Goal: Information Seeking & Learning: Learn about a topic

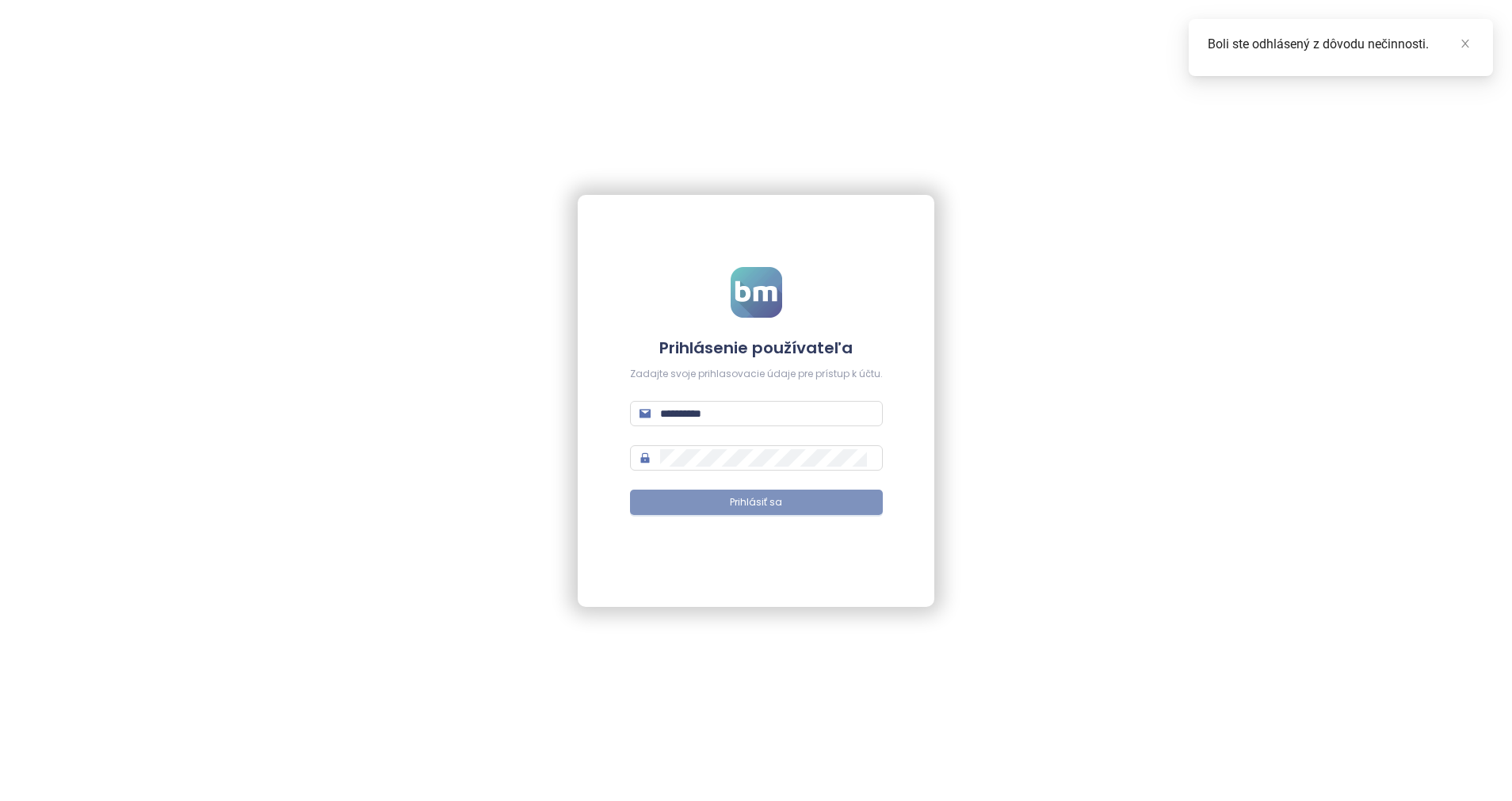
click at [767, 500] on span "Prihlásiť sa" at bounding box center [755, 502] width 52 height 15
click at [767, 500] on span "Prihlásiť sa" at bounding box center [763, 502] width 52 height 15
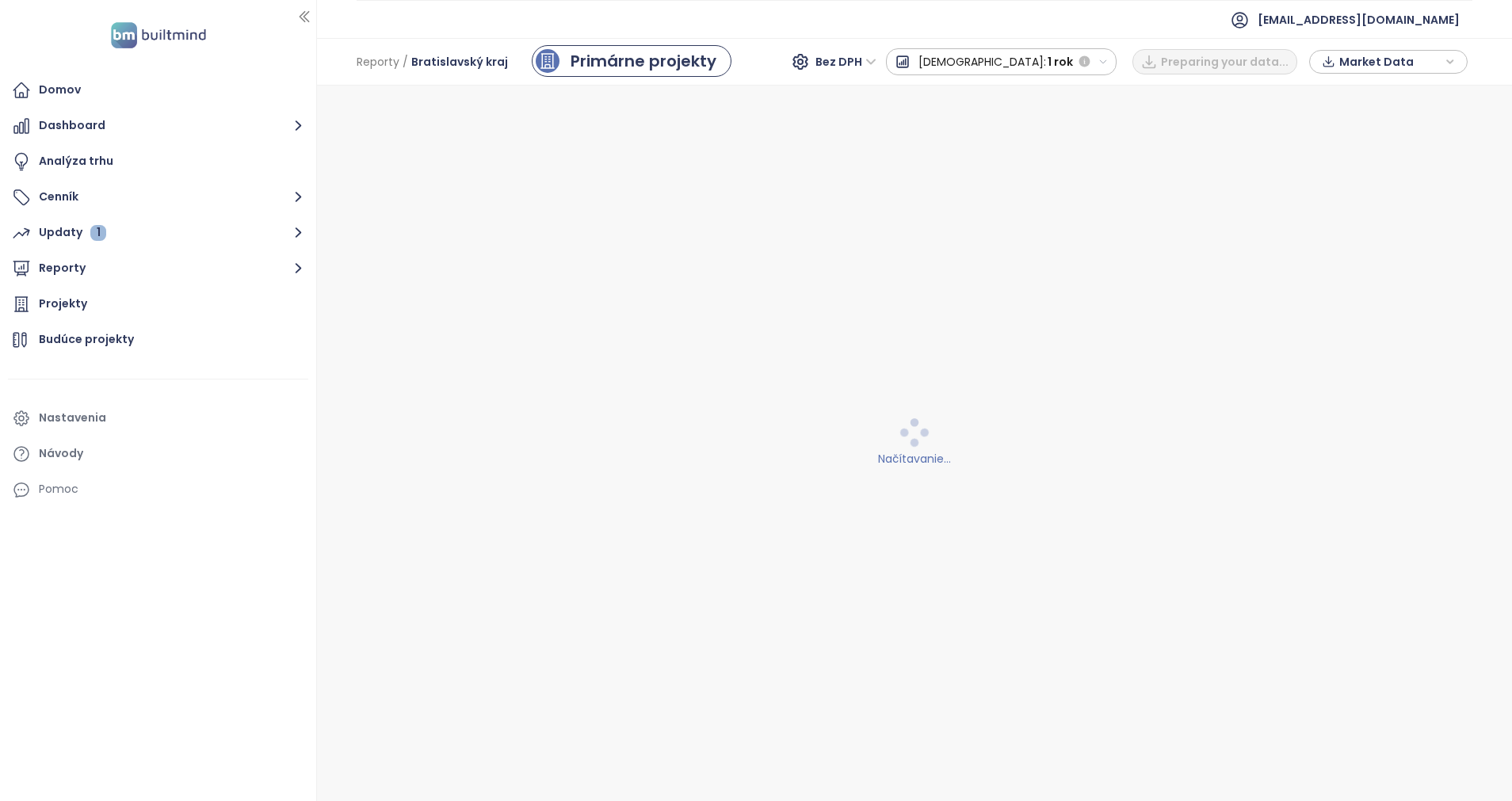
click at [767, 500] on div "Načítavanie..." at bounding box center [915, 444] width 1176 height 696
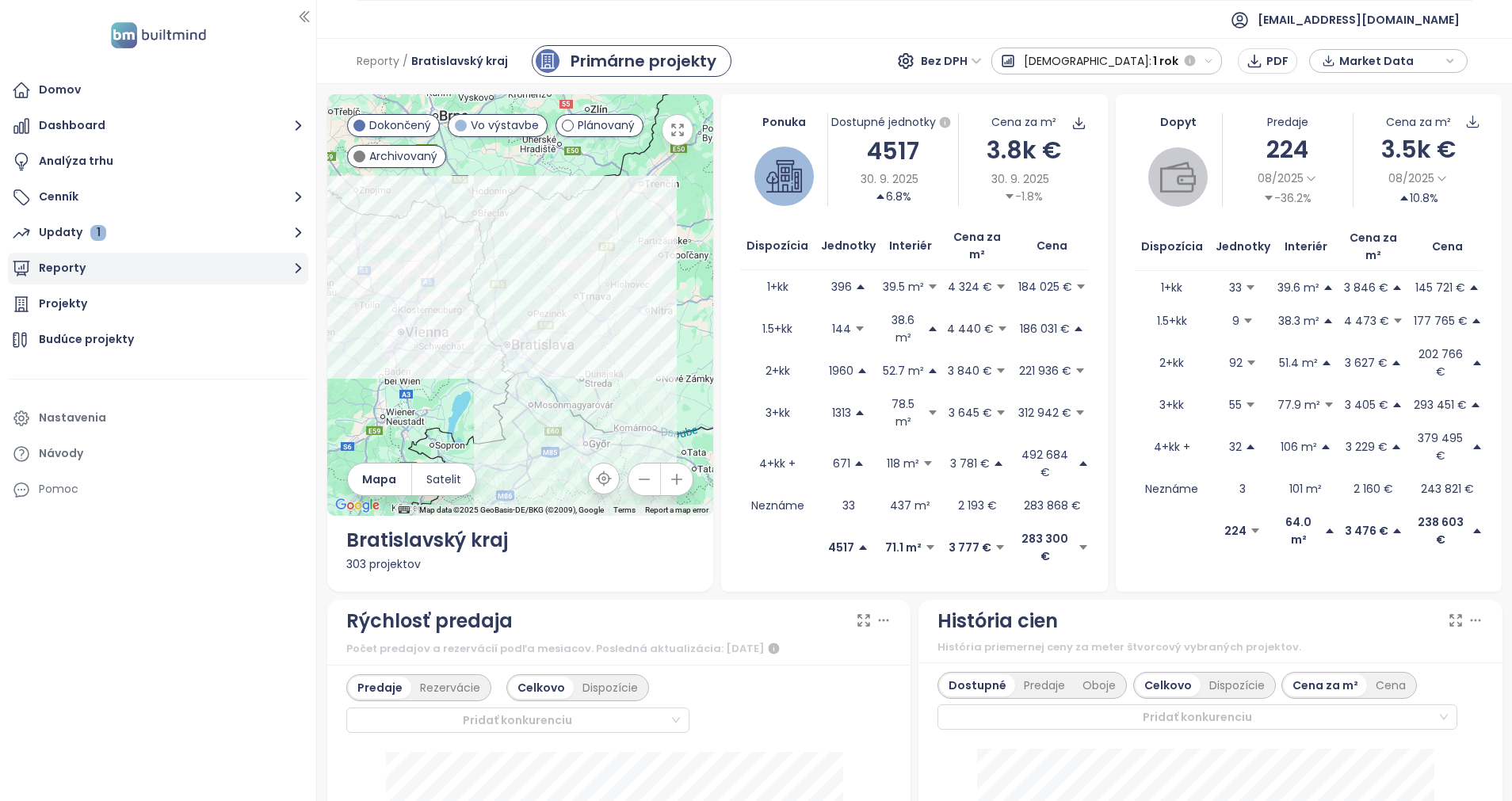
click at [82, 263] on button "Reporty" at bounding box center [157, 269] width 300 height 31
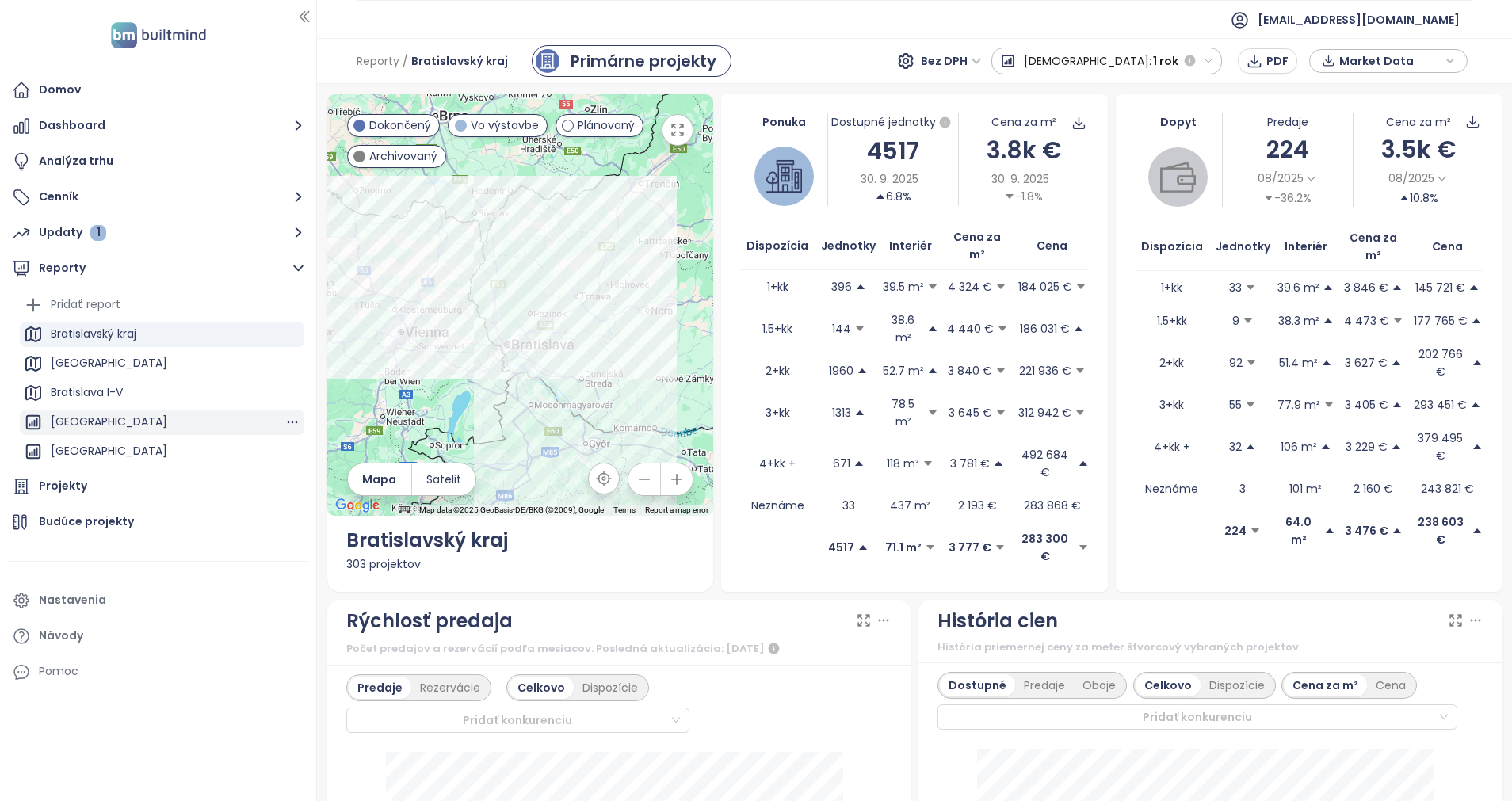
click at [111, 415] on div "[GEOGRAPHIC_DATA]" at bounding box center [109, 422] width 116 height 20
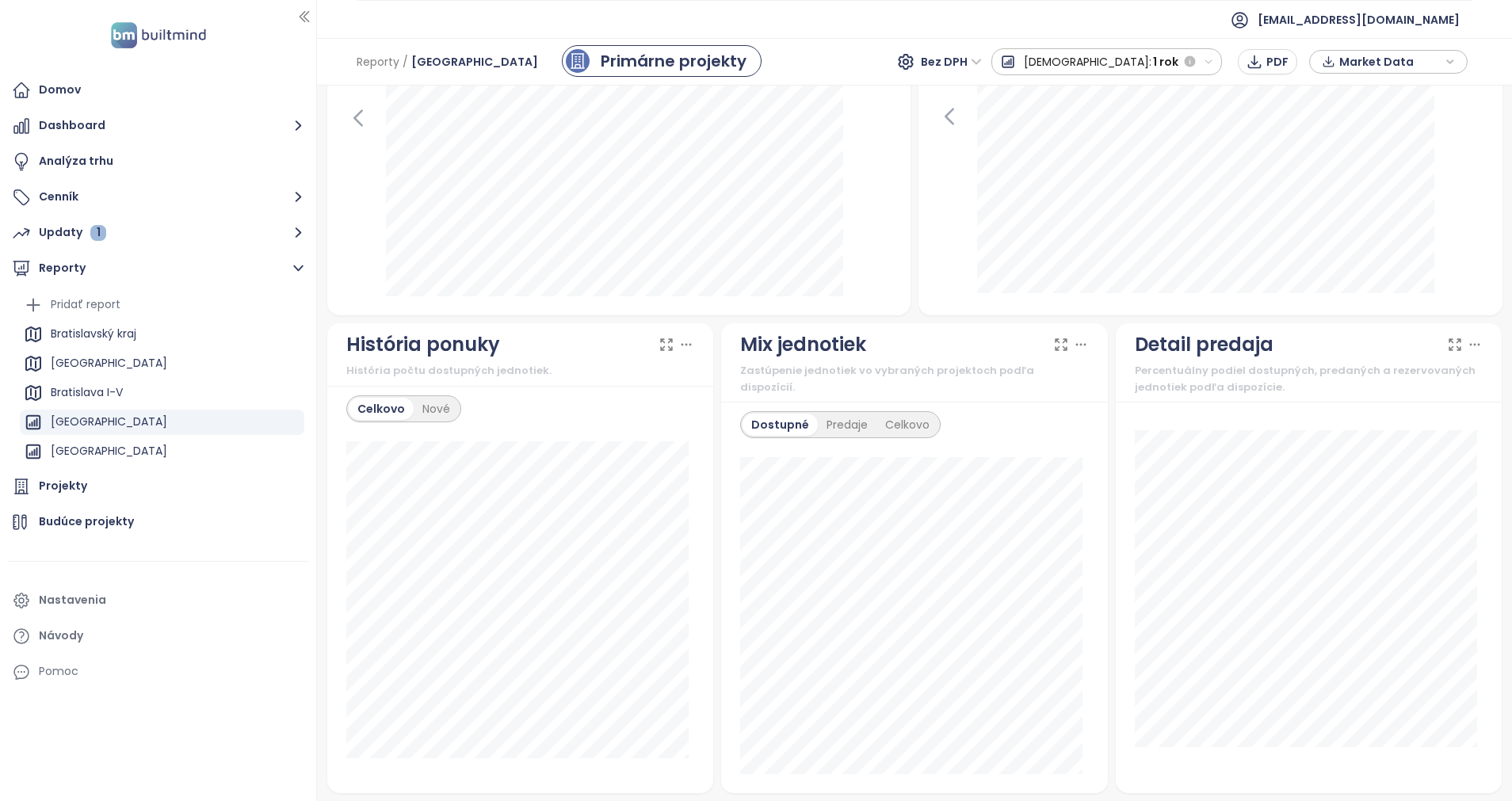
scroll to position [776, 0]
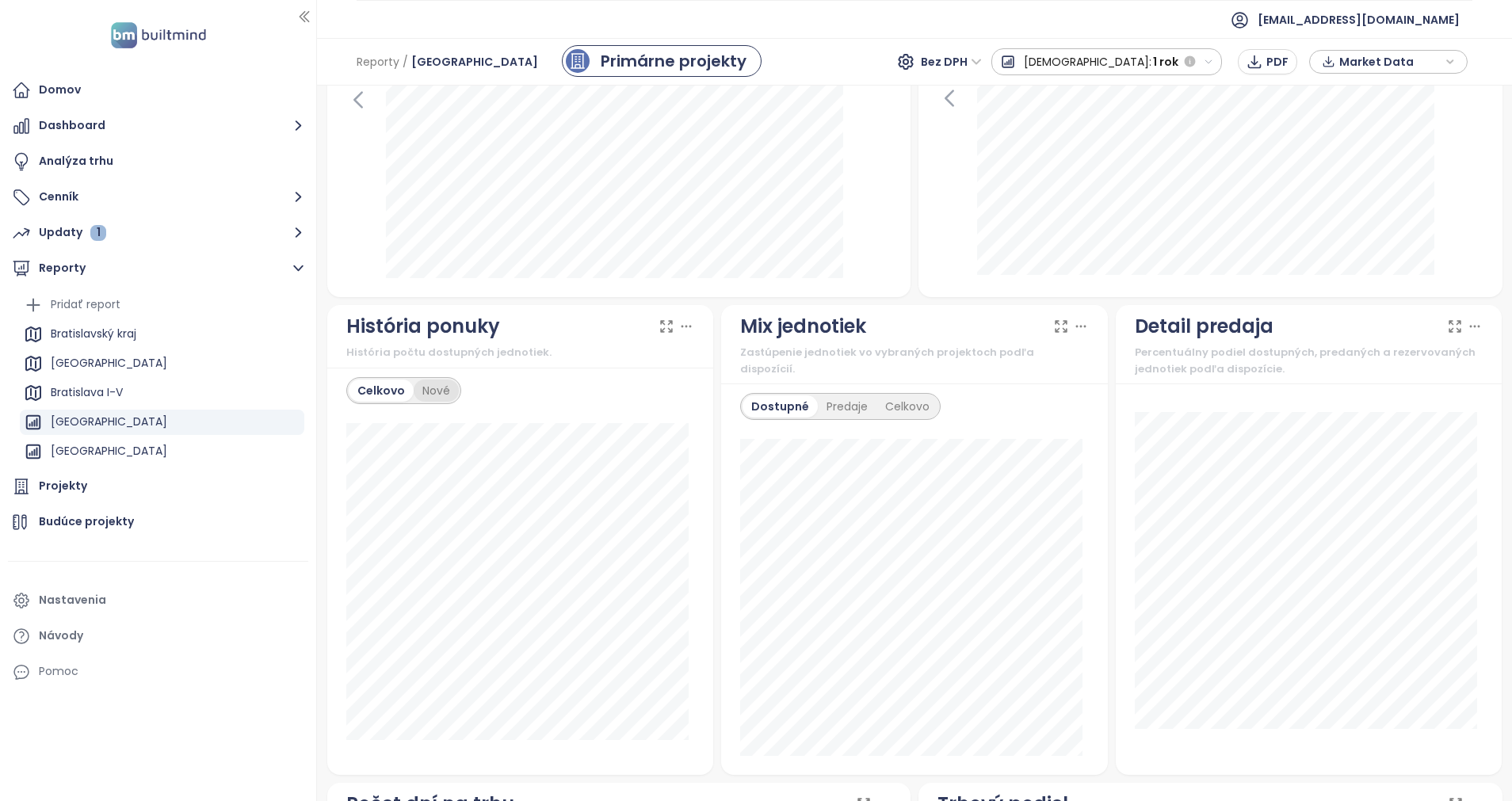
click at [437, 379] on div "Nové" at bounding box center [436, 390] width 45 height 22
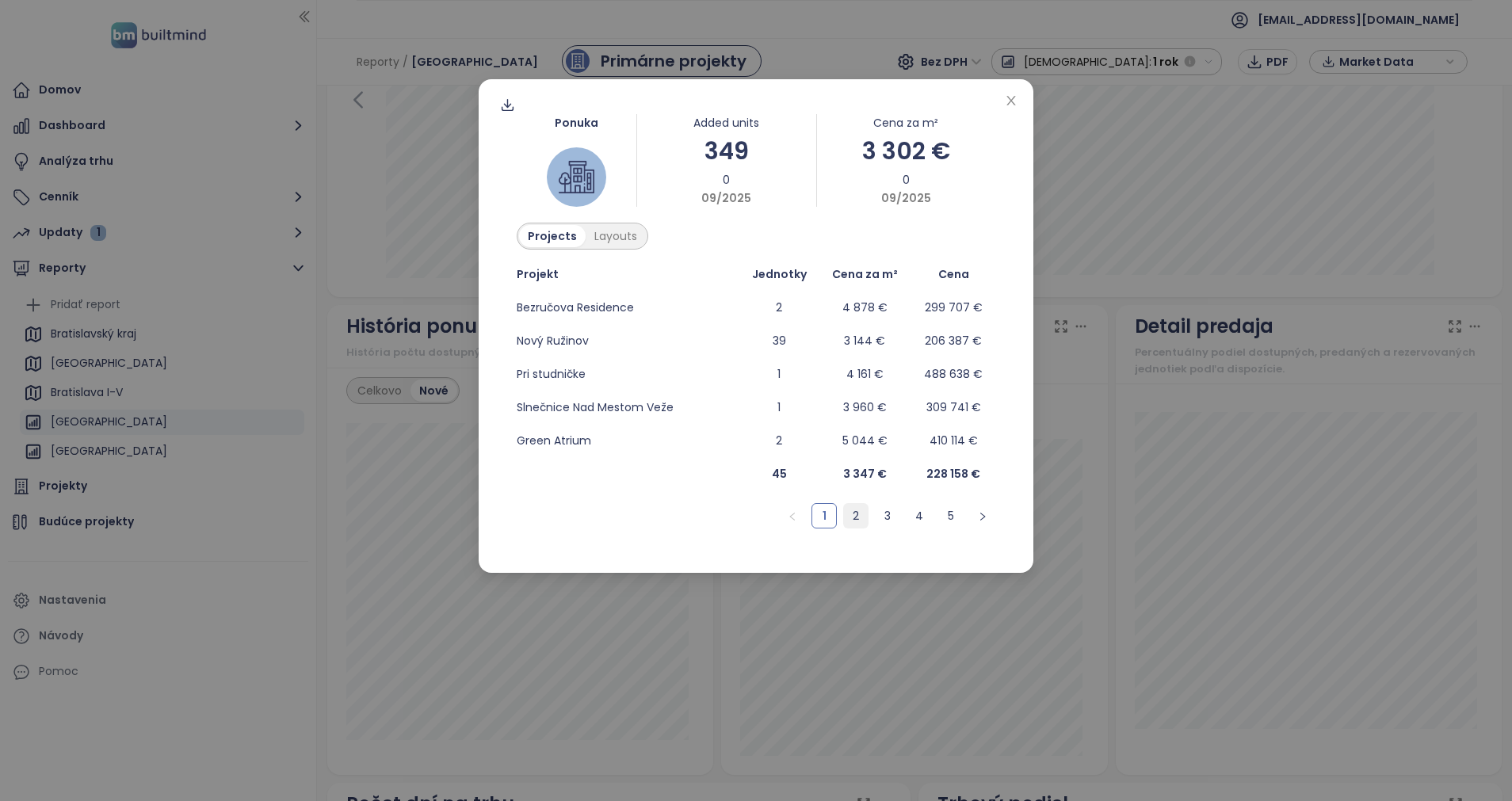
click at [854, 508] on link "2" at bounding box center [856, 515] width 23 height 23
click at [882, 524] on link "3" at bounding box center [887, 515] width 23 height 23
click at [923, 520] on link "4" at bounding box center [919, 515] width 23 height 23
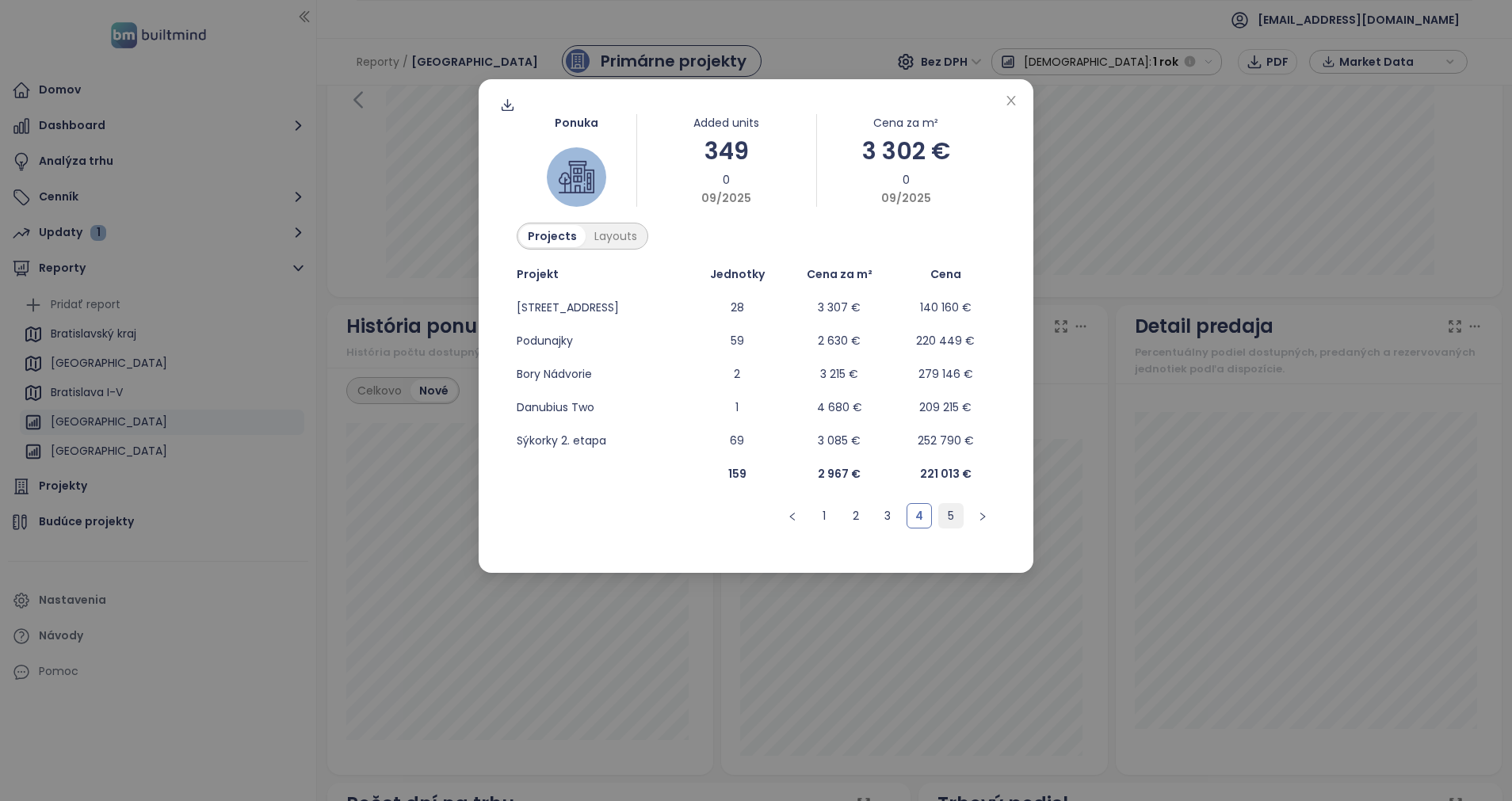
click at [957, 525] on link "5" at bounding box center [951, 515] width 23 height 23
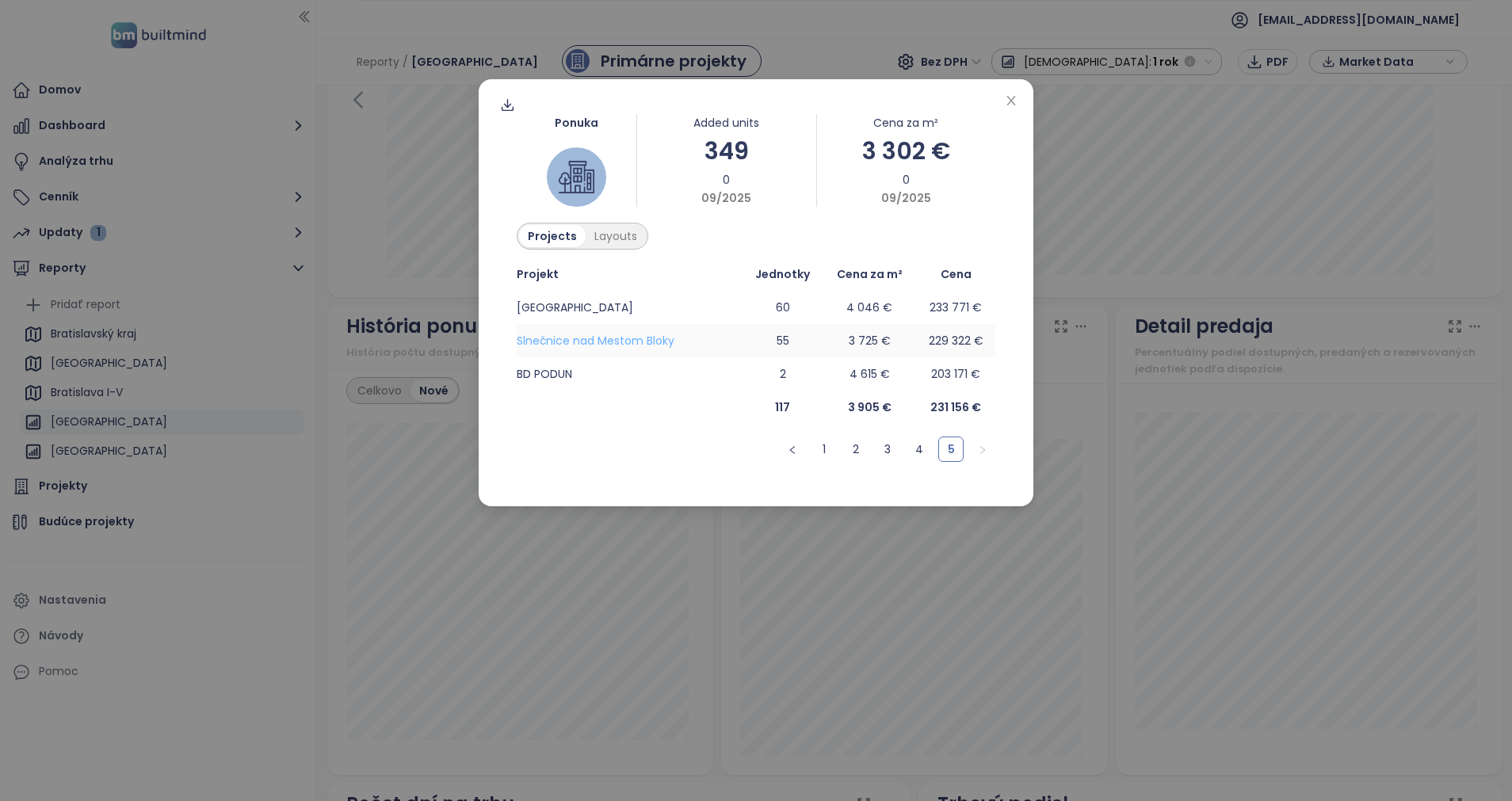
click at [608, 336] on span "Slnečnice nad Mestom Bloky" at bounding box center [595, 340] width 157 height 16
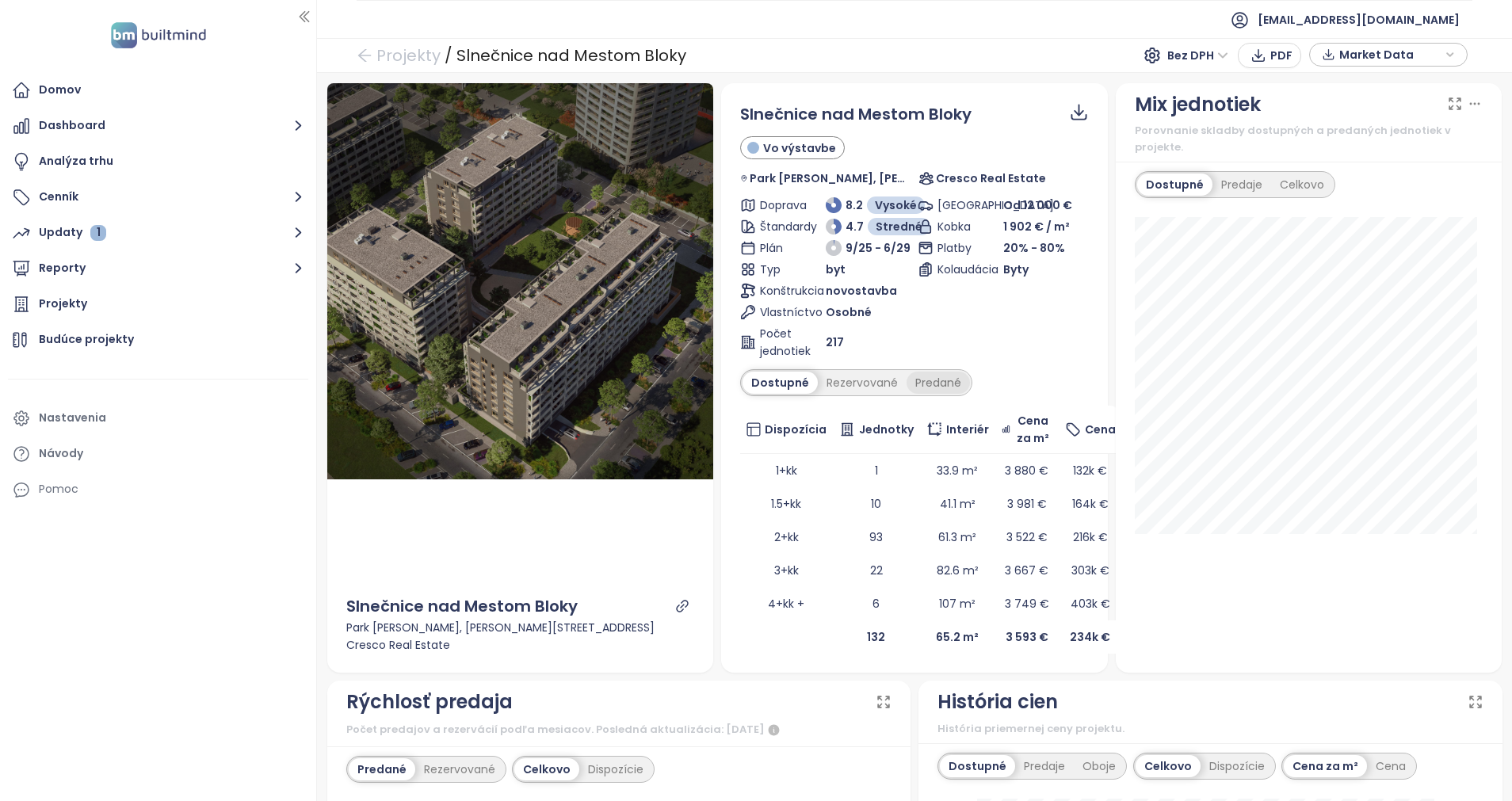
click at [949, 376] on div "Predané" at bounding box center [938, 382] width 64 height 22
click at [857, 386] on div "Rezervované" at bounding box center [858, 382] width 89 height 22
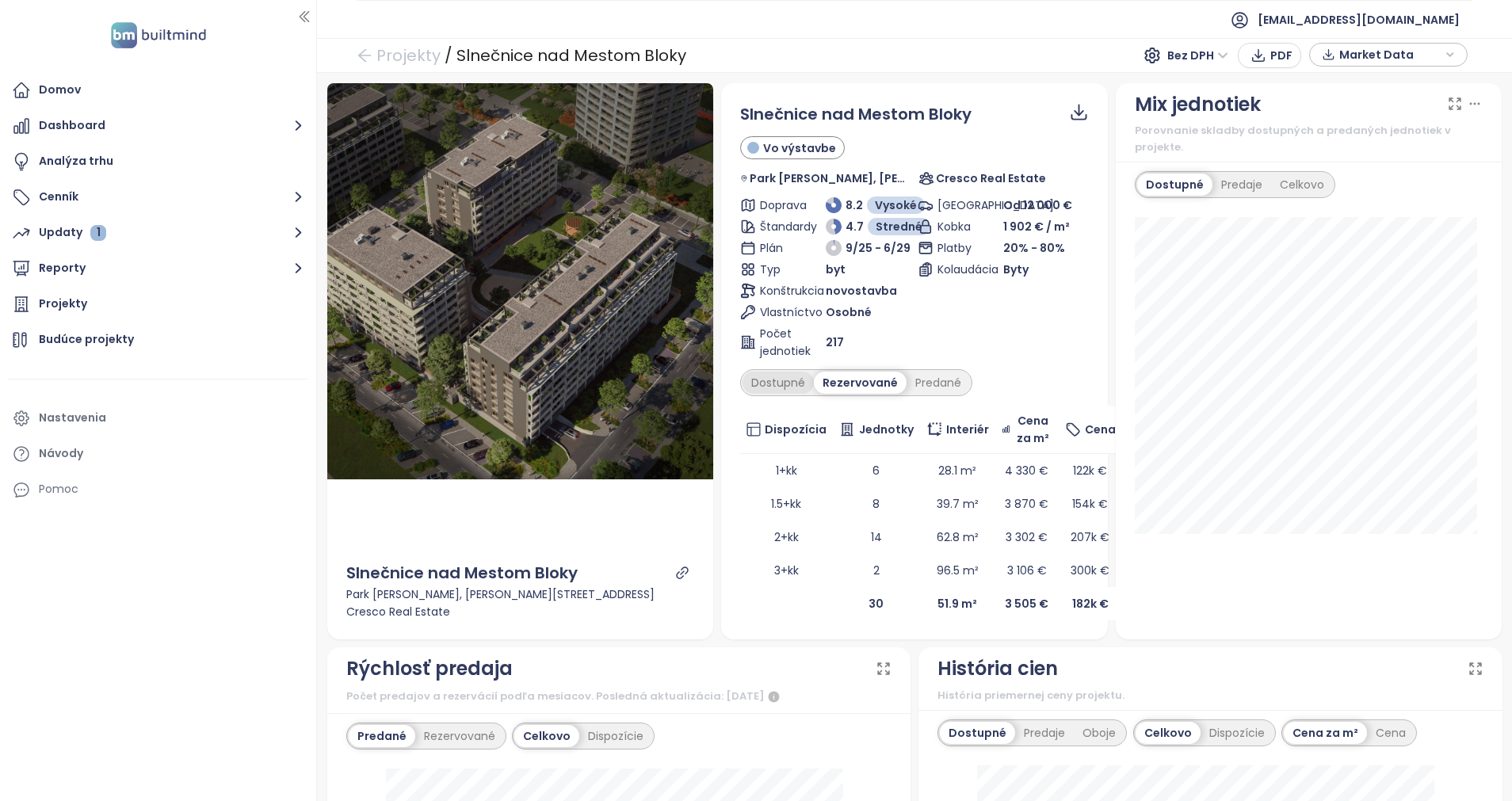
click at [774, 382] on div "Dostupné" at bounding box center [778, 382] width 71 height 22
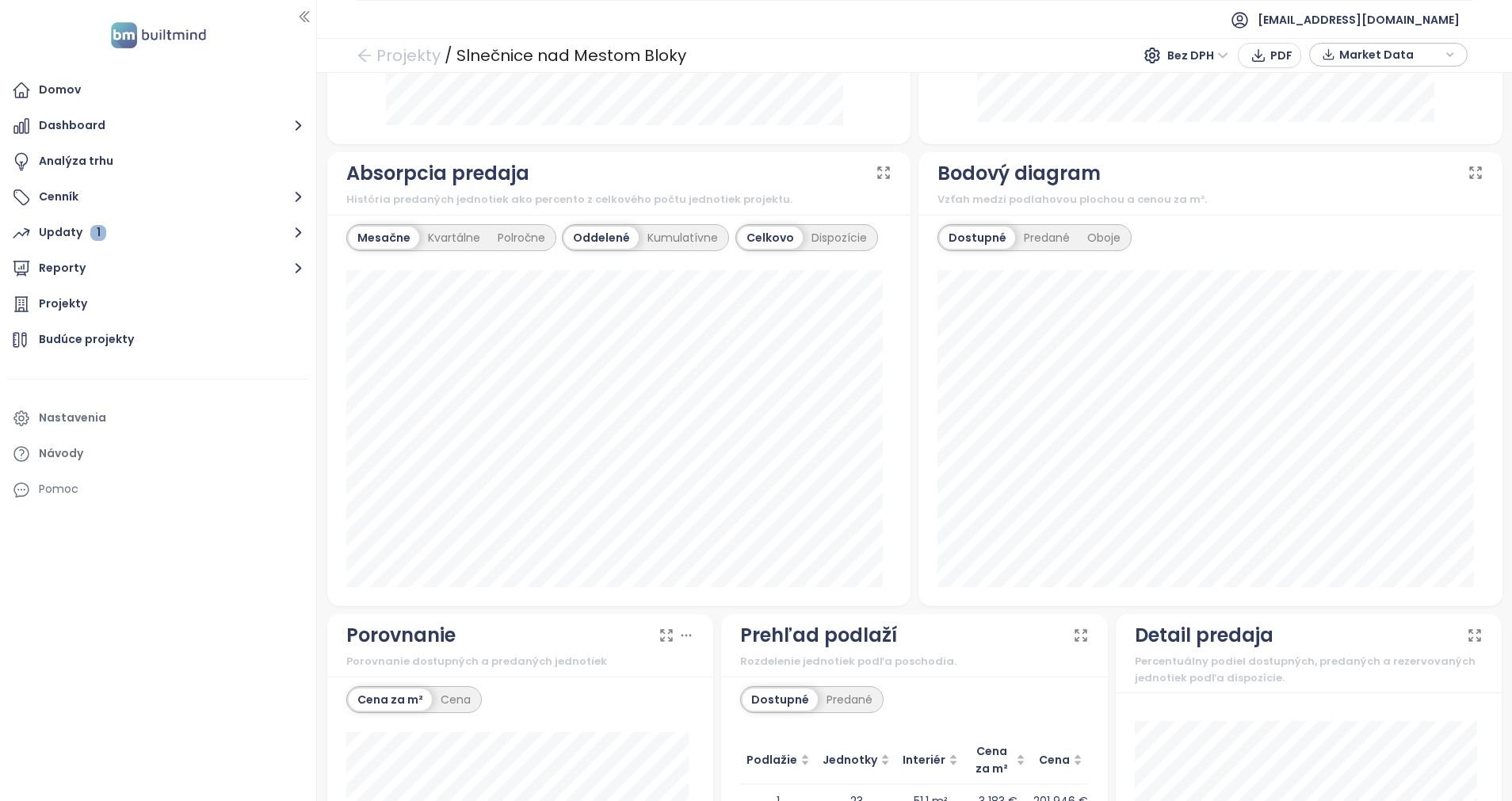
scroll to position [984, 0]
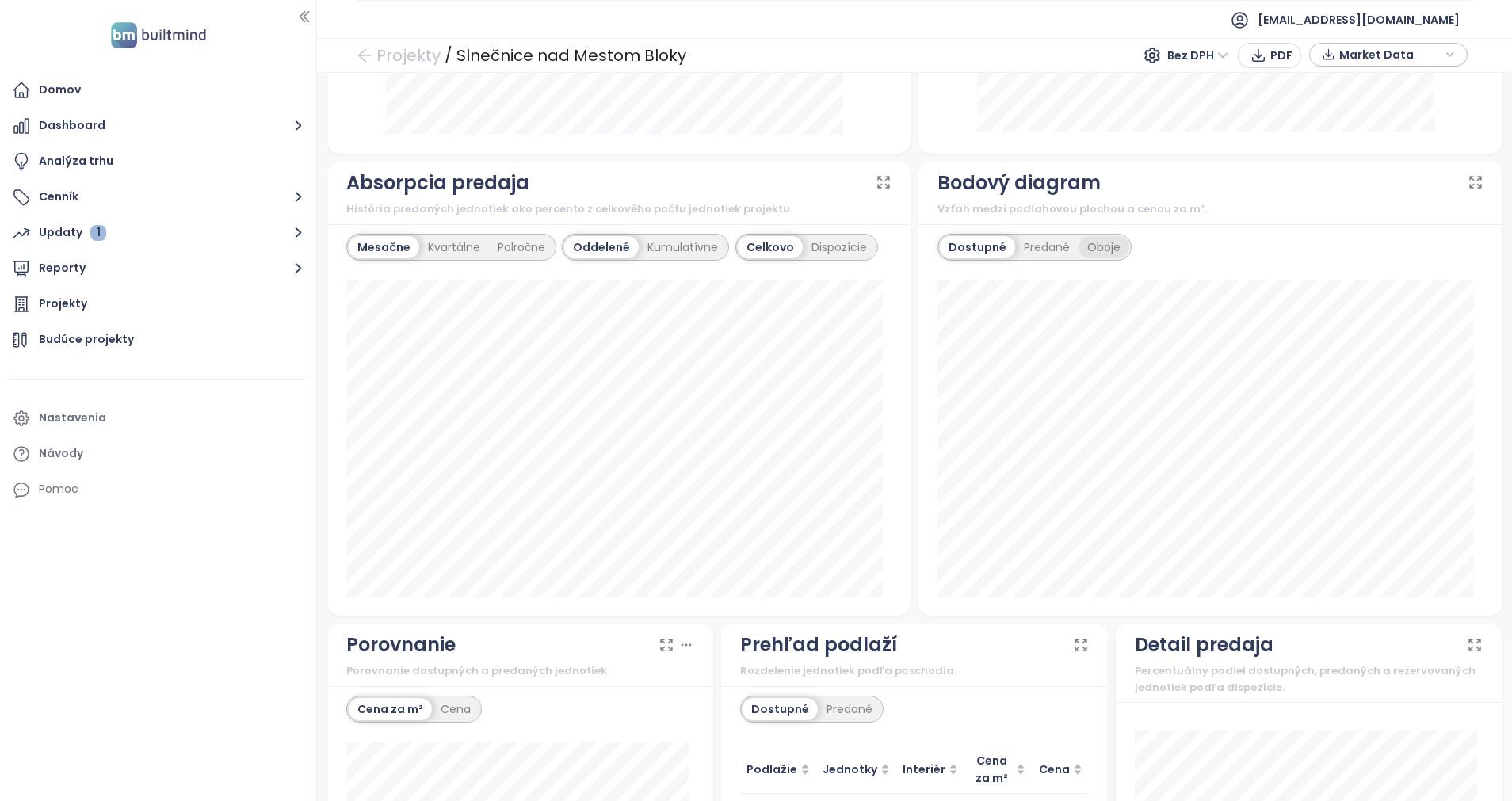
click at [1101, 253] on div "Oboje" at bounding box center [1104, 246] width 51 height 22
click at [1075, 250] on div "Oboje" at bounding box center [1101, 246] width 53 height 22
click at [1032, 246] on div "Predané" at bounding box center [1043, 246] width 64 height 22
click at [979, 242] on div "Dostupné" at bounding box center [975, 246] width 71 height 22
click at [1045, 254] on div "Predané" at bounding box center [1046, 246] width 64 height 22
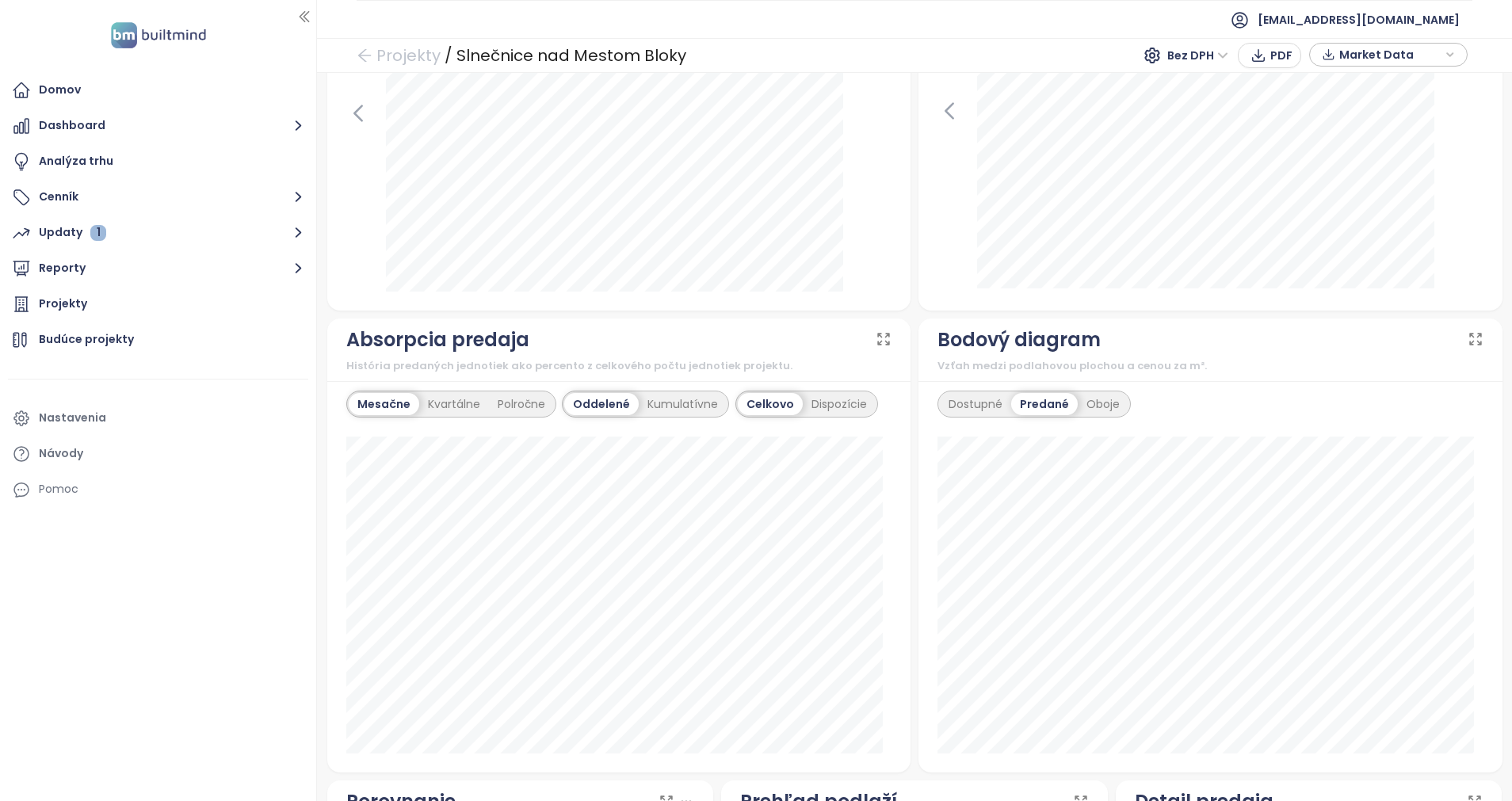
scroll to position [825, 0]
click at [810, 398] on div "Dispozície" at bounding box center [839, 406] width 73 height 22
click at [767, 402] on div "Celkovo" at bounding box center [768, 406] width 62 height 22
click at [691, 402] on div "Kumulatívne" at bounding box center [683, 406] width 88 height 22
click at [454, 412] on div "Kvartálne" at bounding box center [454, 406] width 69 height 22
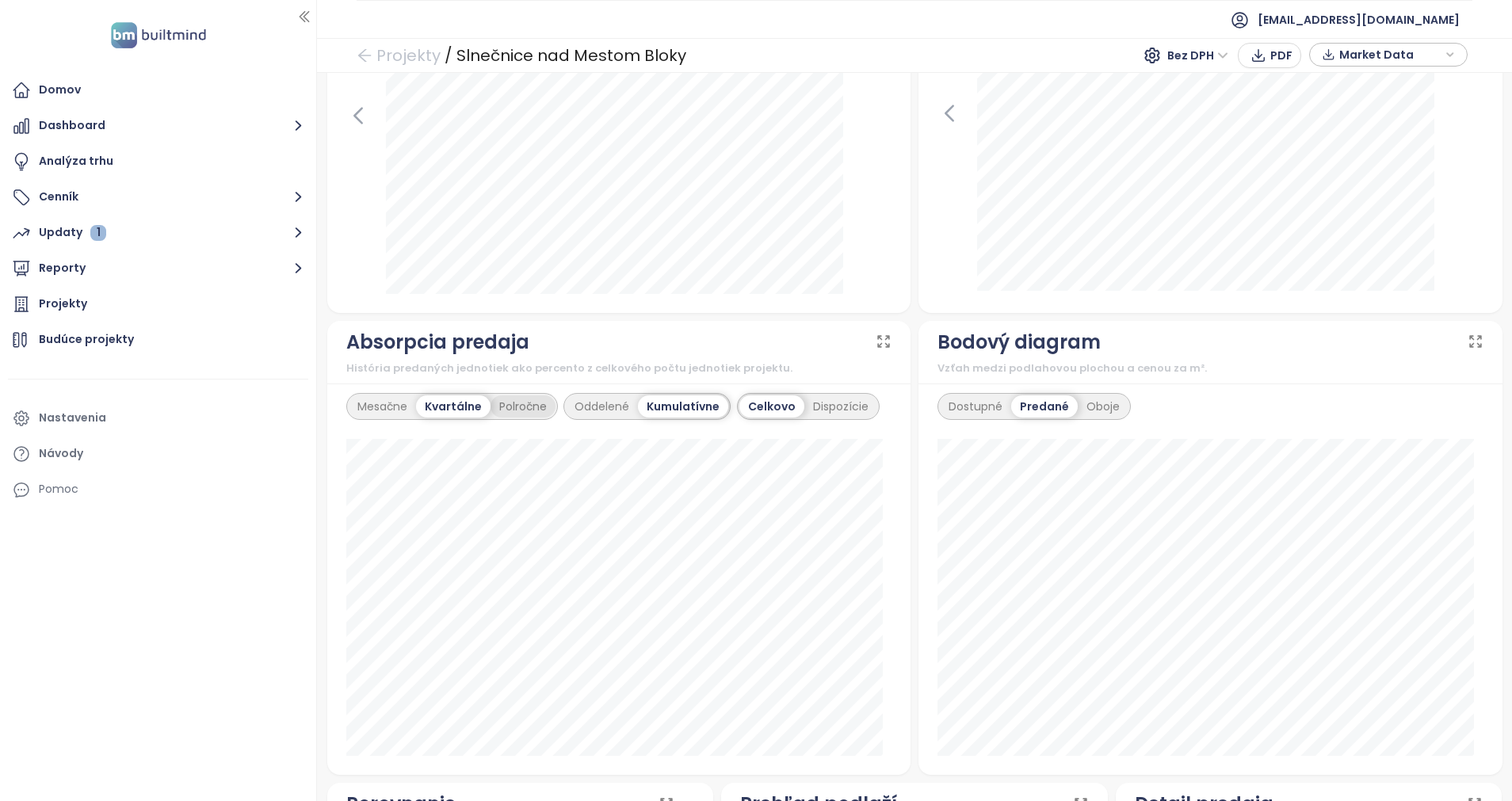
click at [529, 409] on div "Polročne" at bounding box center [523, 406] width 65 height 22
click at [600, 408] on div "Oddelené" at bounding box center [602, 406] width 72 height 22
click at [838, 398] on div "Dispozície" at bounding box center [841, 406] width 73 height 22
click at [464, 402] on div "Kvartálne" at bounding box center [450, 406] width 69 height 22
click at [690, 408] on div "Kumulatívne" at bounding box center [685, 406] width 88 height 22
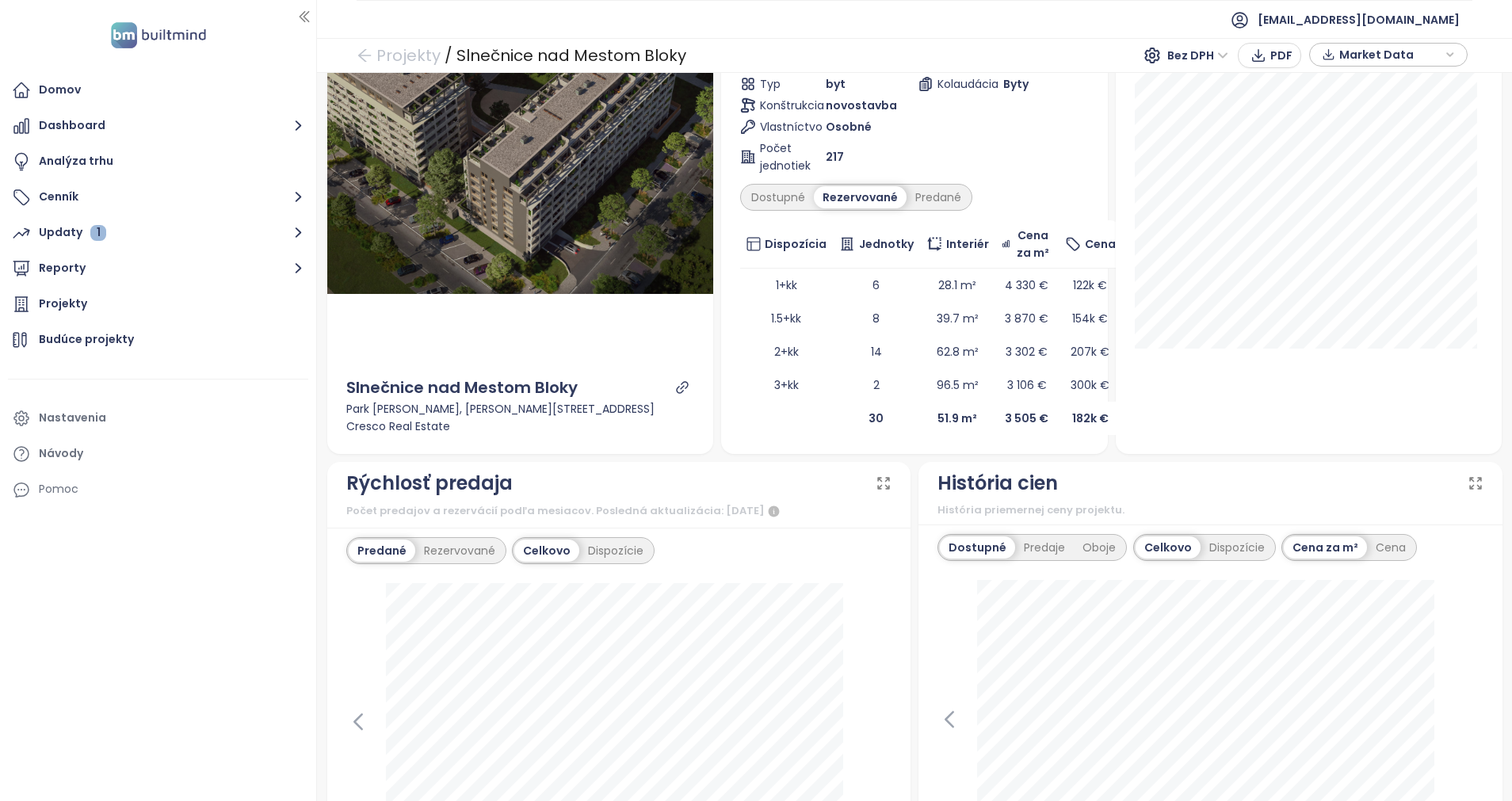
scroll to position [0, 0]
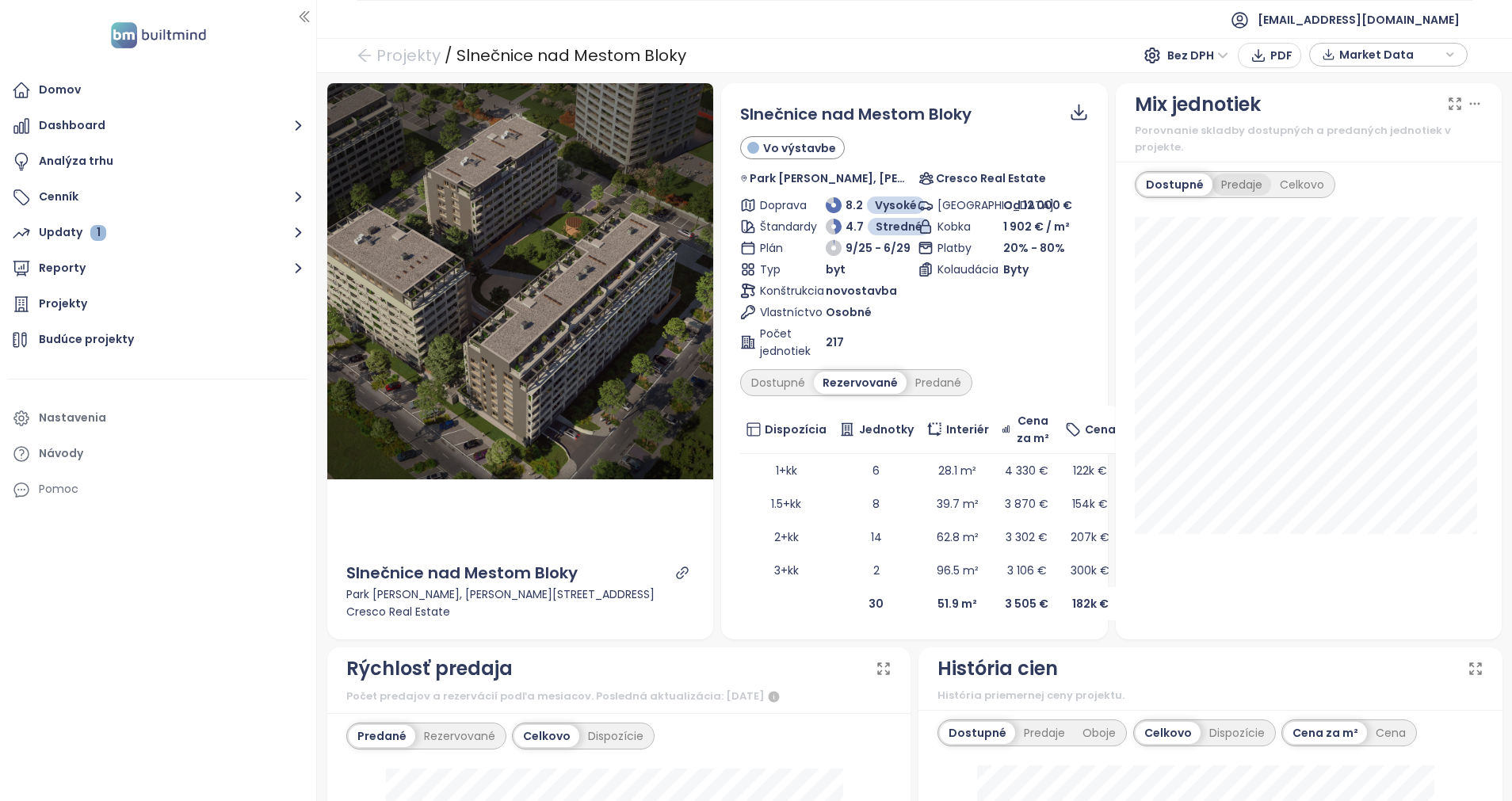
click at [1232, 178] on div "Predaje" at bounding box center [1242, 184] width 59 height 22
click at [1295, 186] on div "Celkovo" at bounding box center [1302, 184] width 62 height 22
click at [1159, 177] on div "Dostupné" at bounding box center [1173, 184] width 71 height 22
